Goal: Find specific page/section

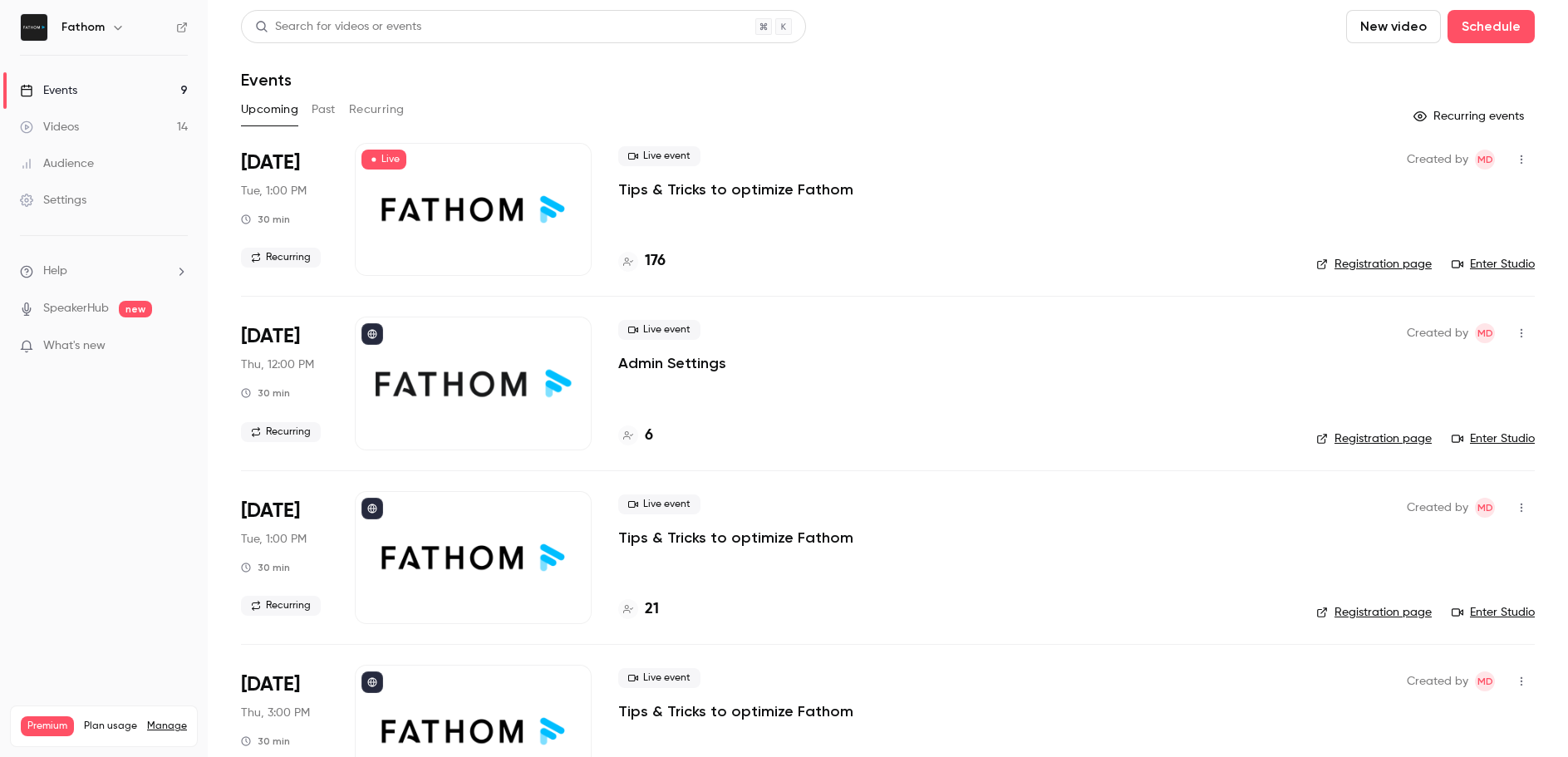
click at [180, 28] on icon at bounding box center [182, 28] width 12 height 12
click at [181, 28] on icon at bounding box center [182, 28] width 10 height 10
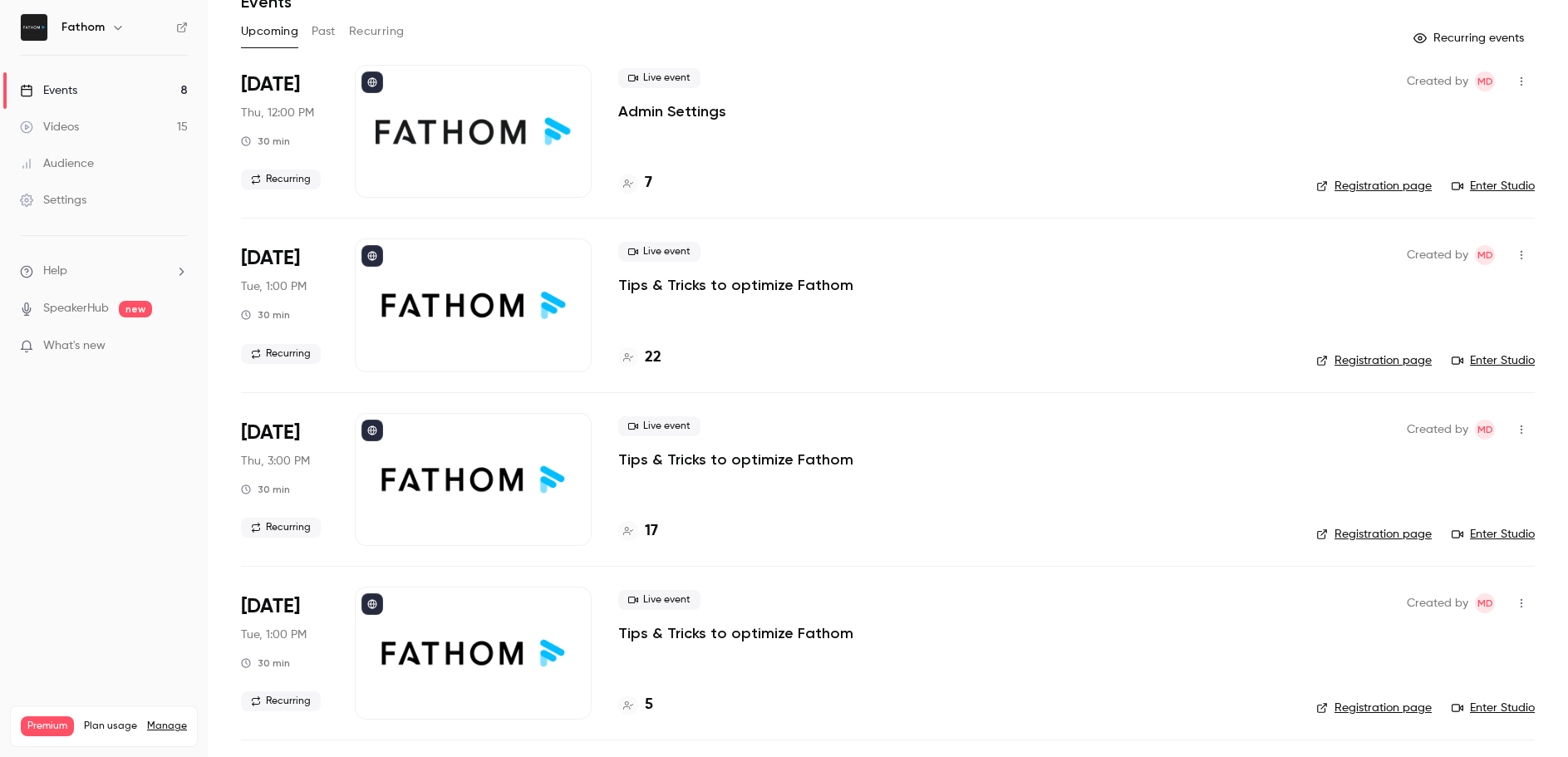
scroll to position [79, 0]
